Goal: Task Accomplishment & Management: Manage account settings

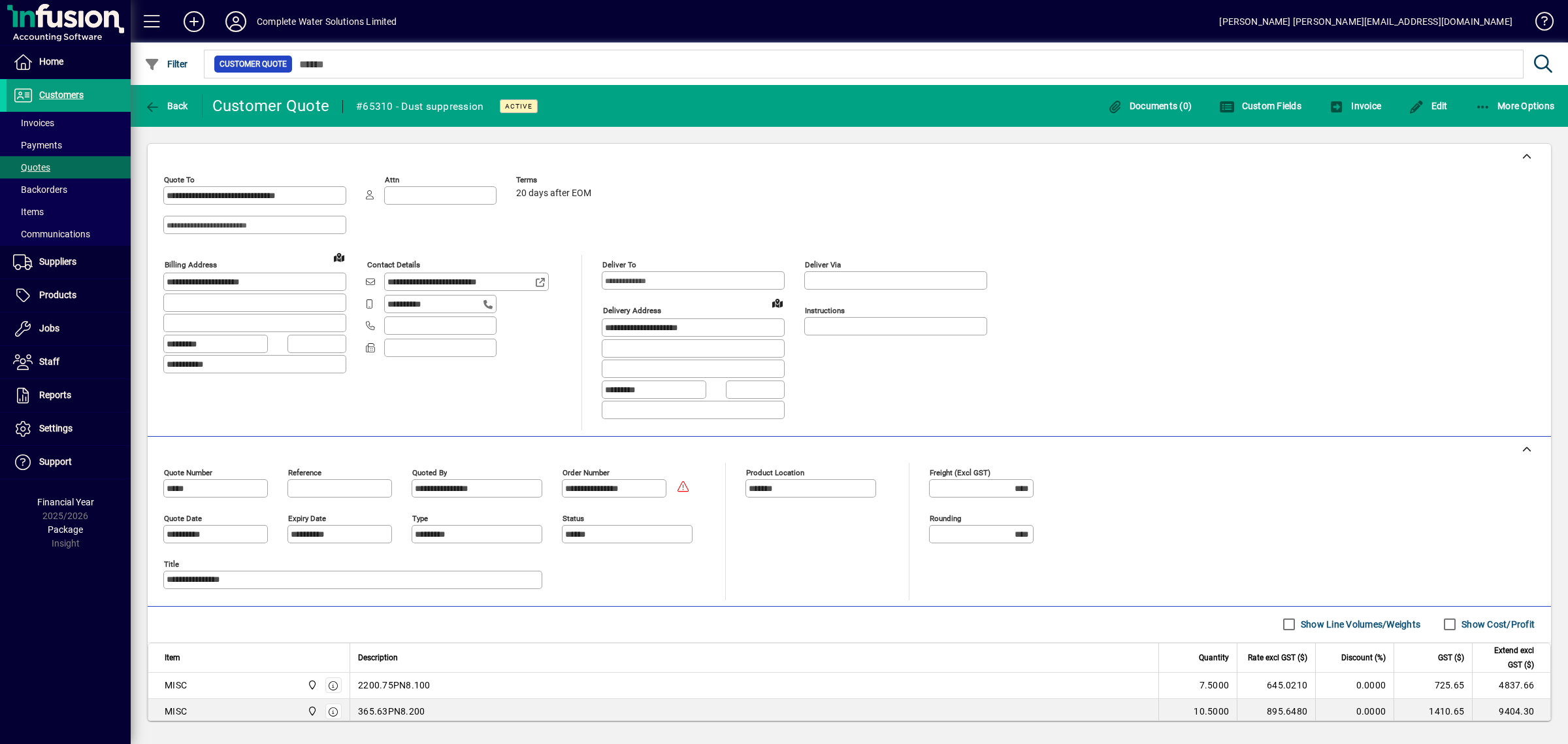
scroll to position [899, 0]
